Goal: Information Seeking & Learning: Learn about a topic

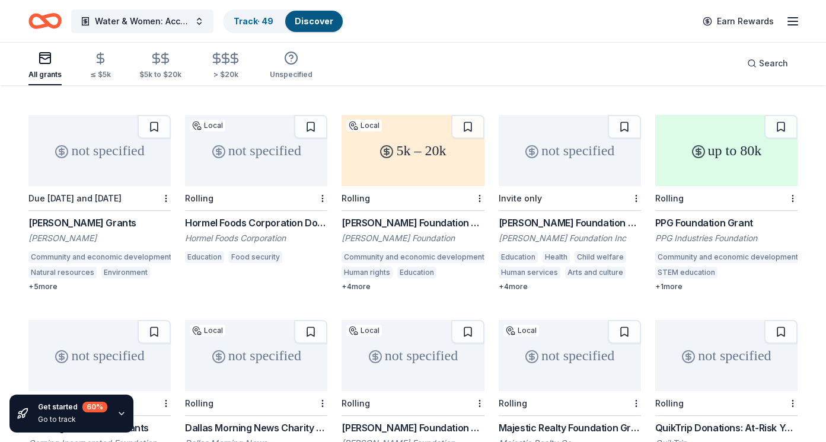
scroll to position [311, 0]
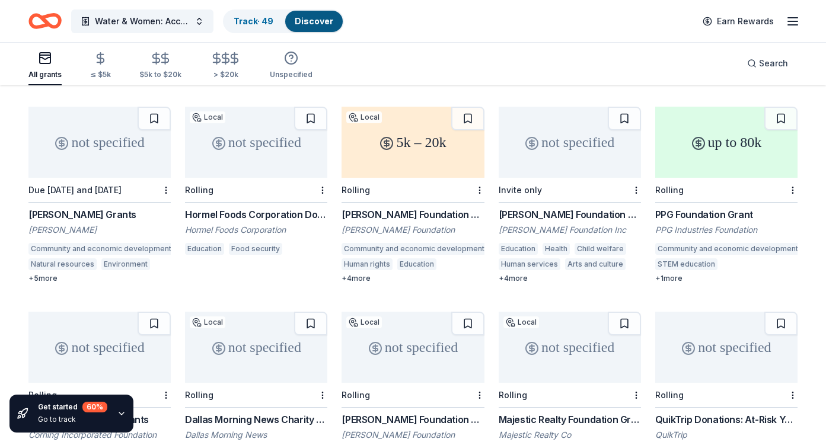
click at [401, 208] on div "[PERSON_NAME] Foundation Grant" at bounding box center [413, 215] width 142 height 14
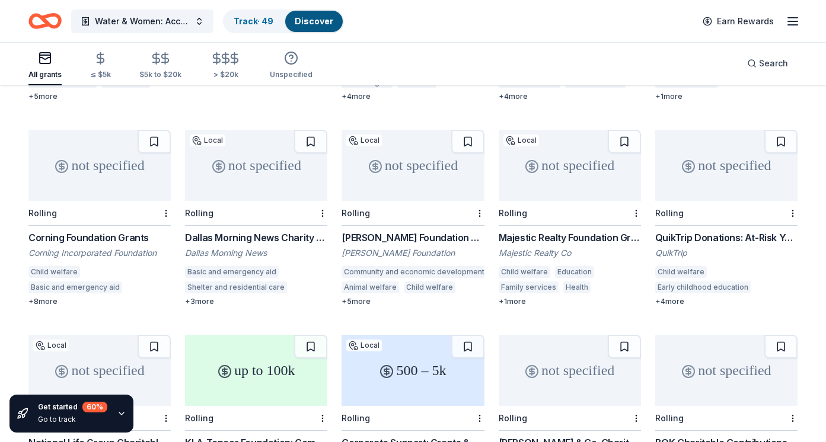
scroll to position [499, 0]
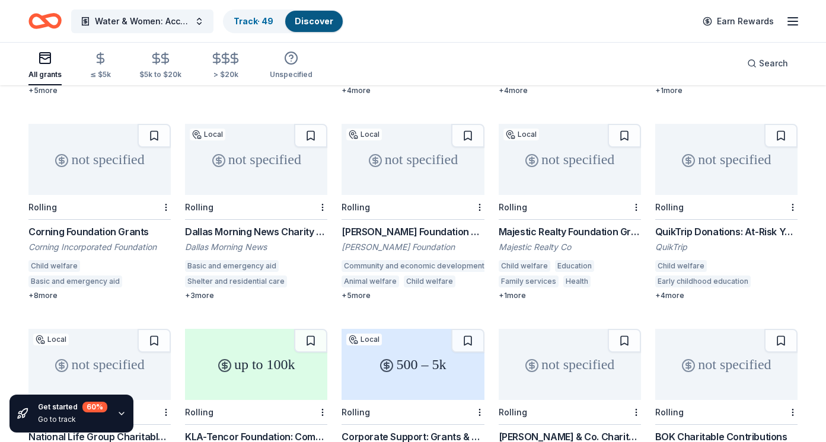
click at [398, 158] on div "not specified" at bounding box center [413, 159] width 142 height 71
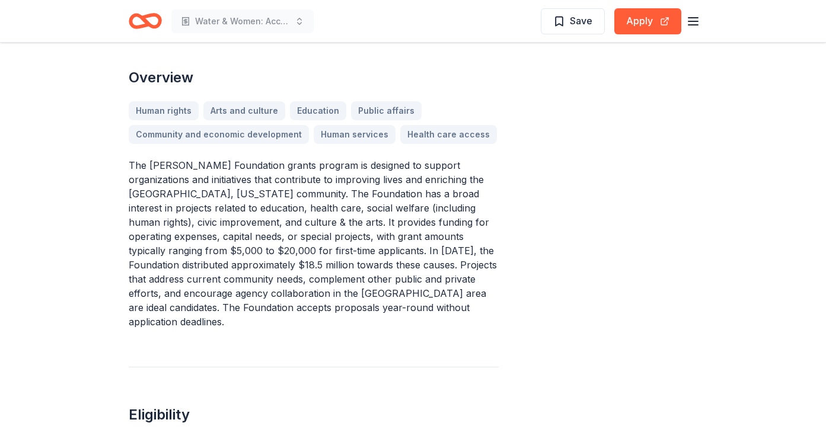
scroll to position [365, 0]
